Goal: Find specific page/section: Find specific page/section

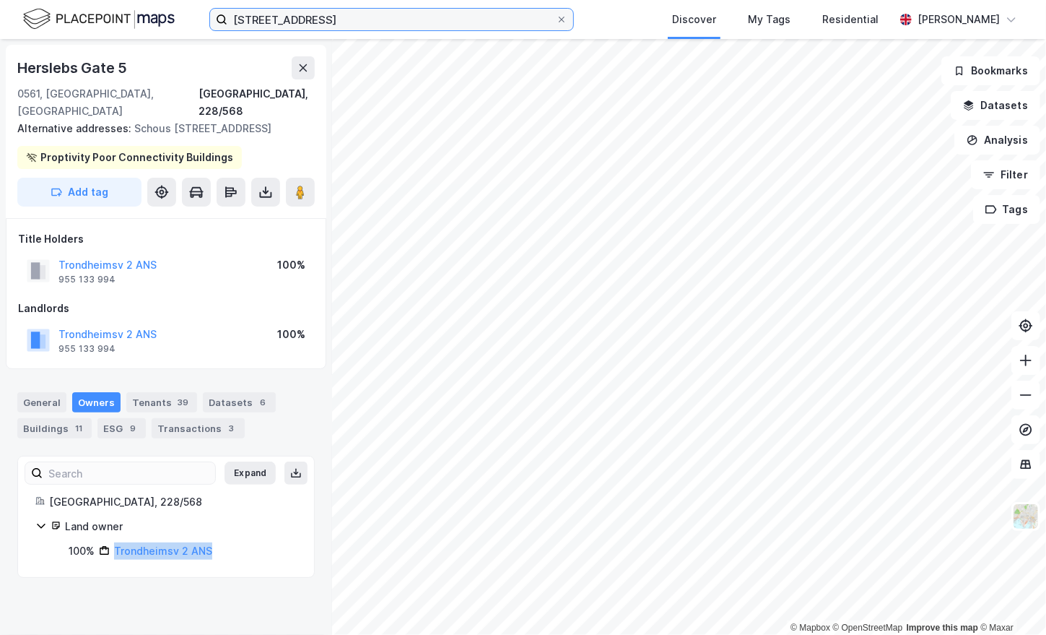
click at [337, 16] on input "[STREET_ADDRESS]" at bounding box center [391, 20] width 329 height 22
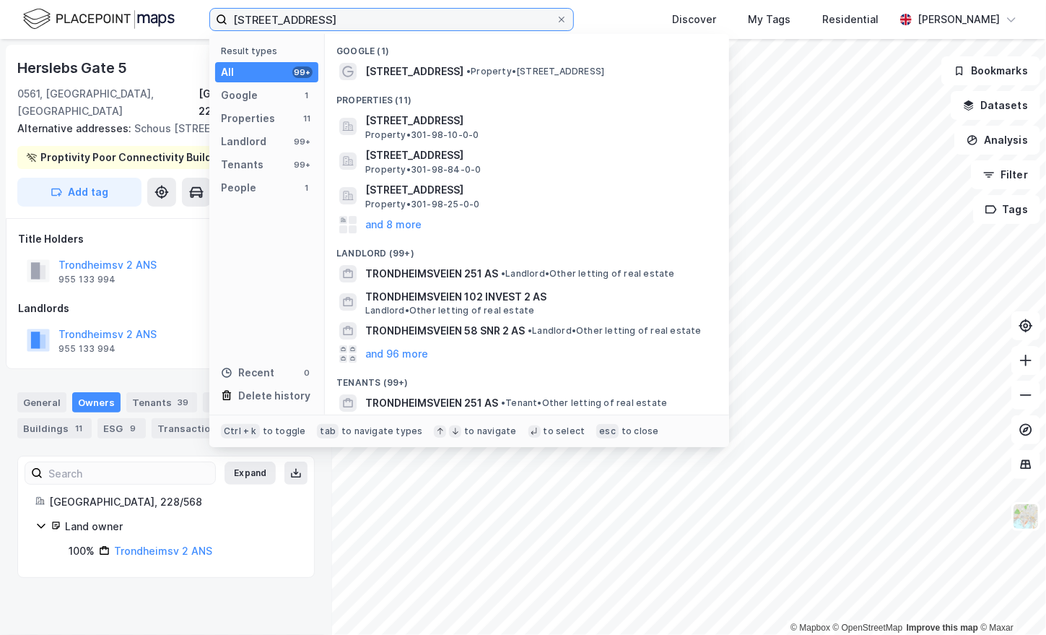
click at [337, 16] on input "[STREET_ADDRESS]" at bounding box center [391, 20] width 329 height 22
paste input "[STREET_ADDRESS]"
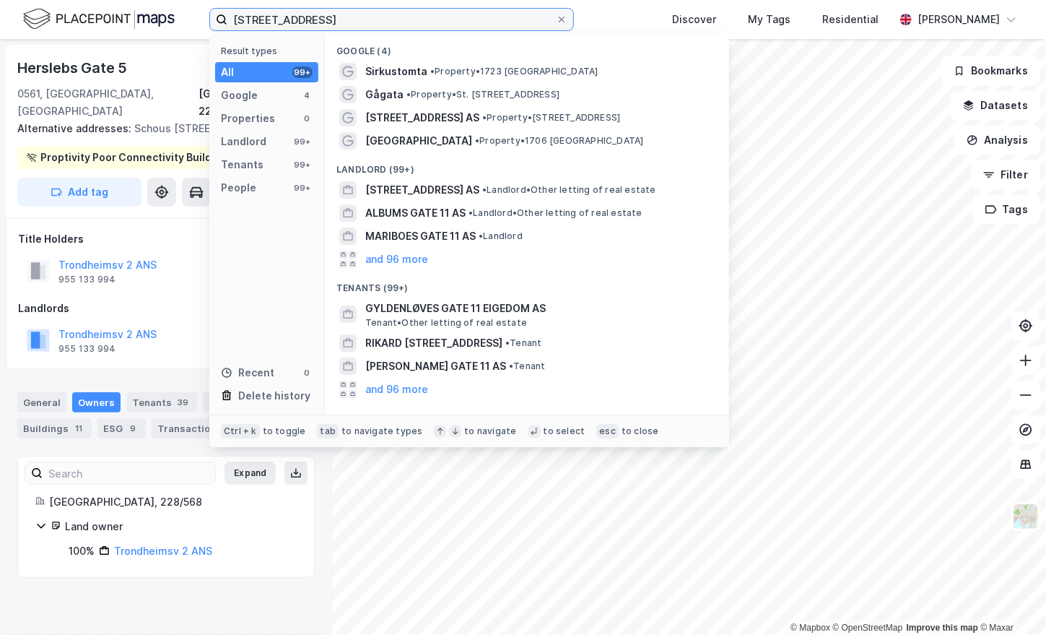
click at [411, 17] on input "[STREET_ADDRESS]" at bounding box center [391, 20] width 329 height 22
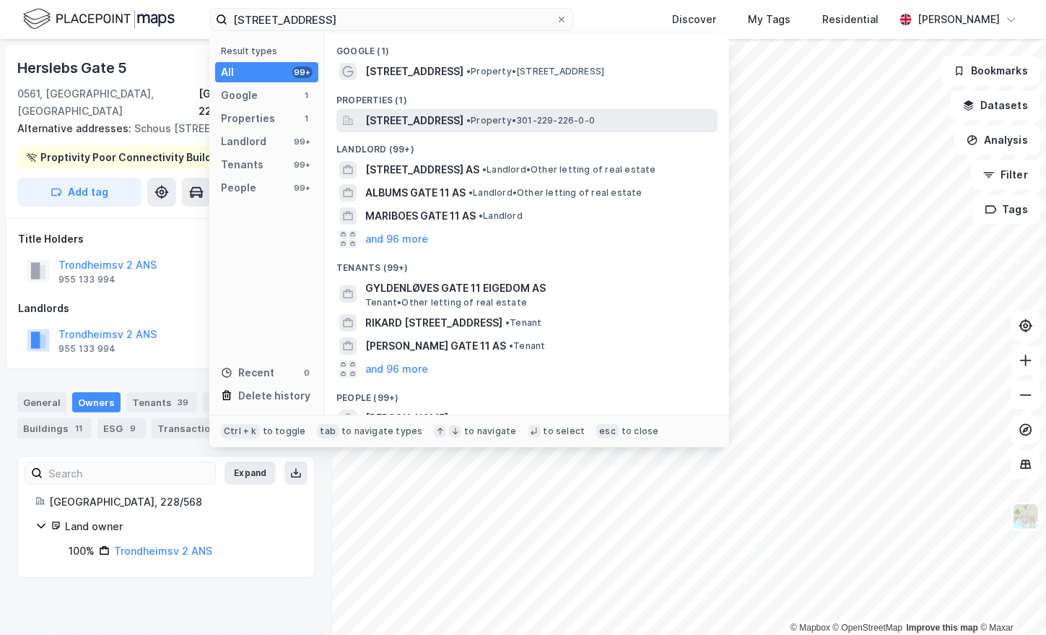
click at [464, 121] on span "[STREET_ADDRESS]" at bounding box center [414, 120] width 98 height 17
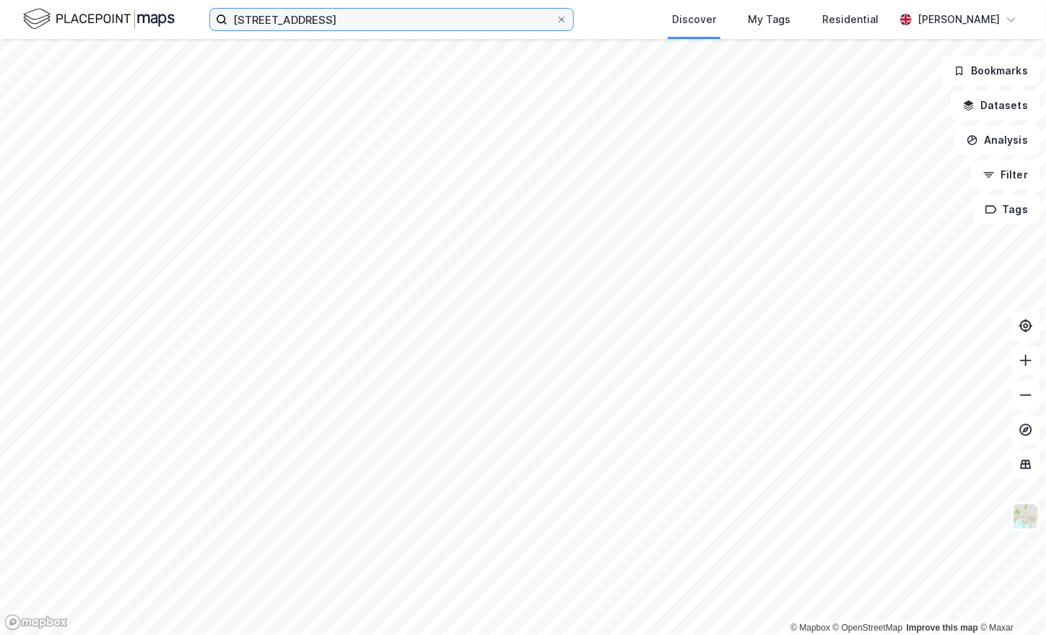
click at [356, 22] on input "[STREET_ADDRESS]" at bounding box center [391, 20] width 329 height 22
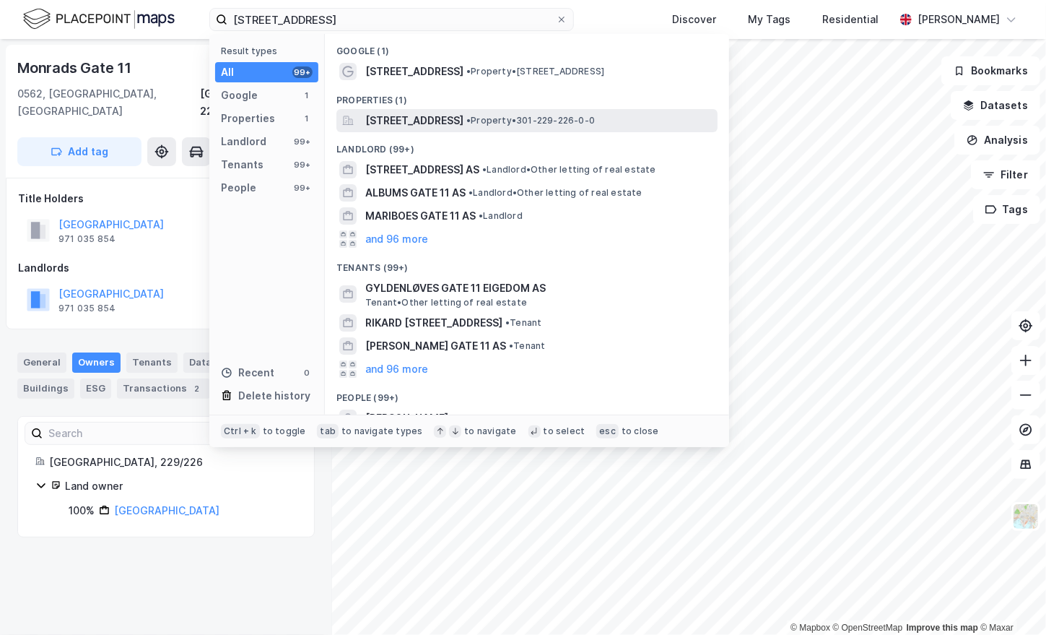
click at [448, 124] on span "[STREET_ADDRESS]" at bounding box center [414, 120] width 98 height 17
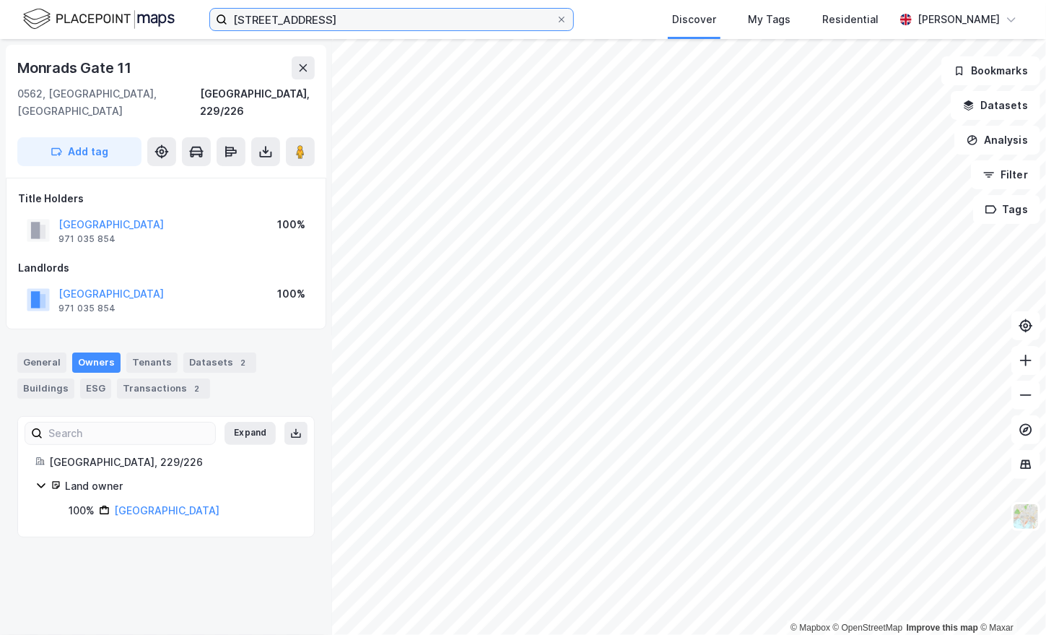
click at [337, 26] on input "[STREET_ADDRESS]" at bounding box center [391, 20] width 329 height 22
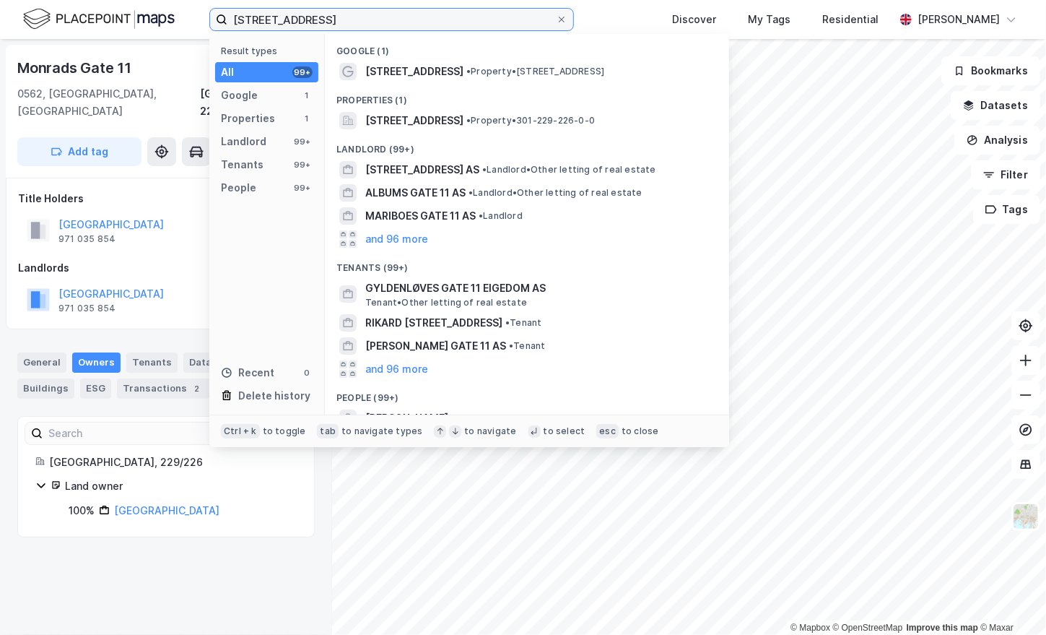
click at [337, 26] on input "[STREET_ADDRESS]" at bounding box center [391, 20] width 329 height 22
paste input "[PERSON_NAME][STREET_ADDRESS]"
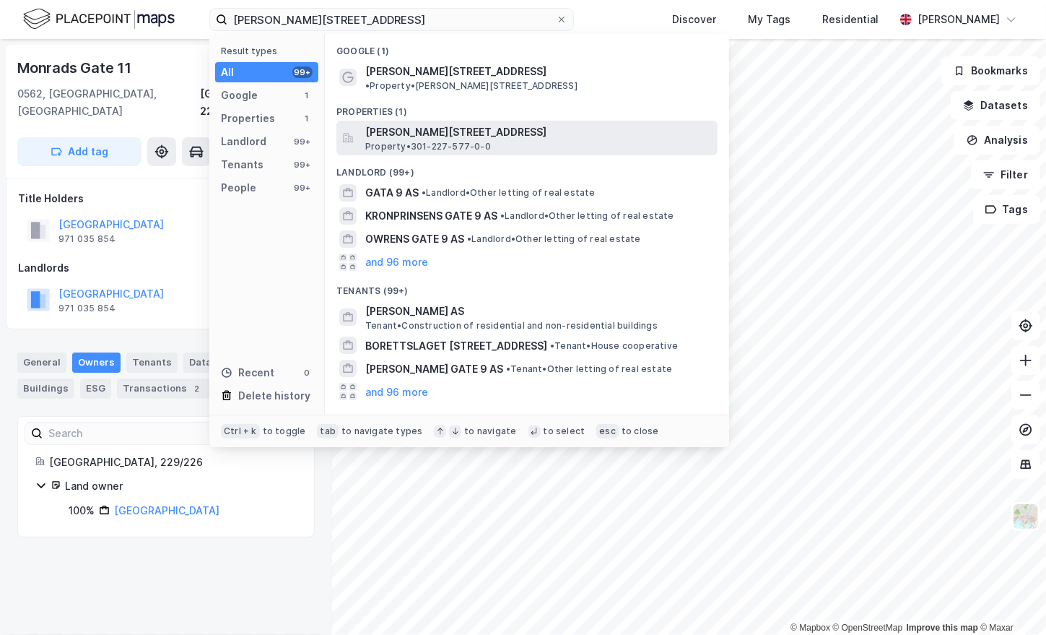
click at [462, 123] on span "[PERSON_NAME][STREET_ADDRESS]" at bounding box center [538, 131] width 347 height 17
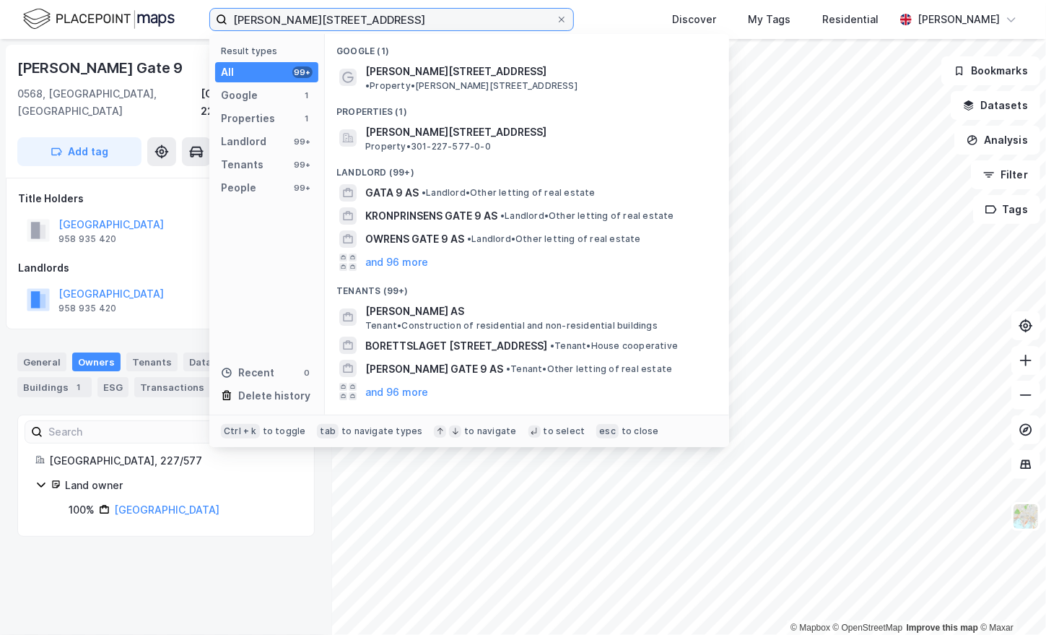
click at [334, 25] on input "[PERSON_NAME][STREET_ADDRESS]" at bounding box center [391, 20] width 329 height 22
paste input "Haslevangen, 15"
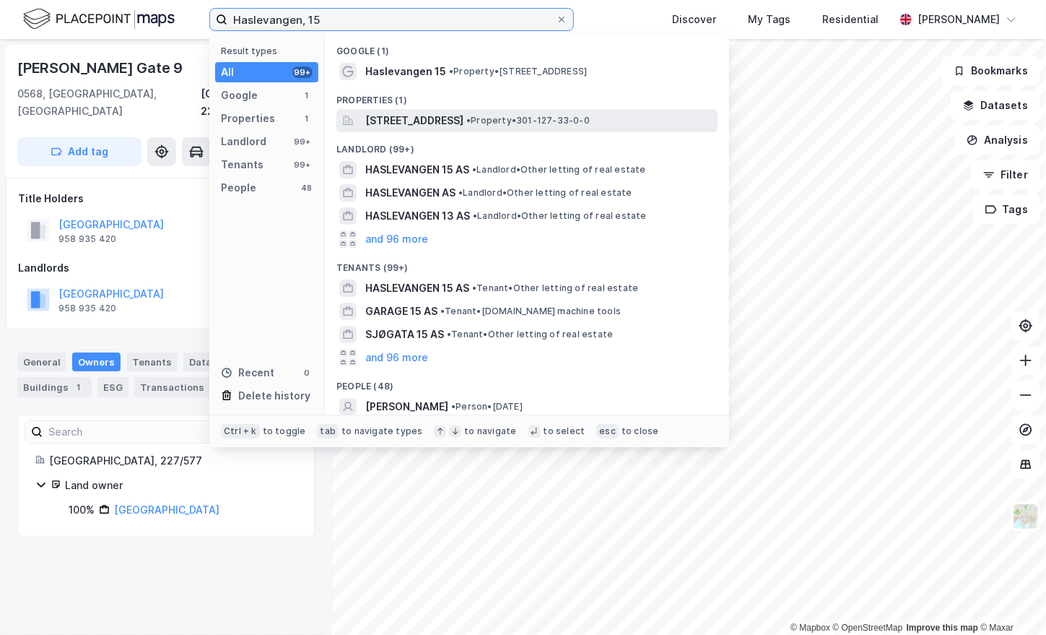
type input "Haslevangen, 15"
click at [445, 120] on span "[STREET_ADDRESS]" at bounding box center [414, 120] width 98 height 17
